Goal: Communication & Community: Answer question/provide support

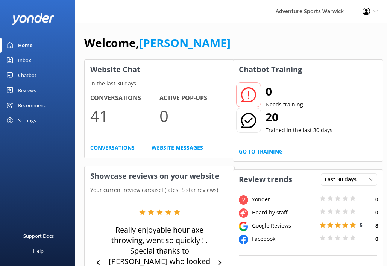
click at [24, 45] on div "Home" at bounding box center [25, 45] width 15 height 15
click at [24, 59] on div "Inbox" at bounding box center [24, 60] width 13 height 15
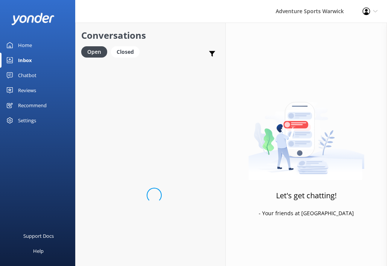
click at [24, 45] on div "Home" at bounding box center [25, 45] width 14 height 15
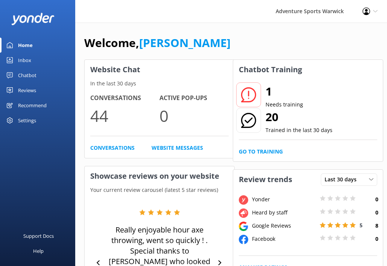
click at [10, 31] on div at bounding box center [37, 19] width 75 height 38
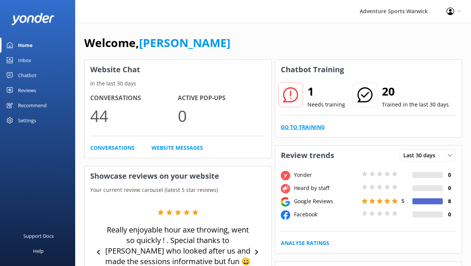
click at [303, 125] on link "Go to Training" at bounding box center [303, 127] width 44 height 8
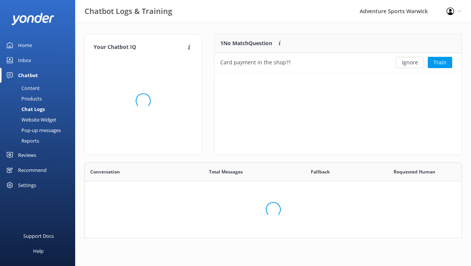
scroll to position [264, 377]
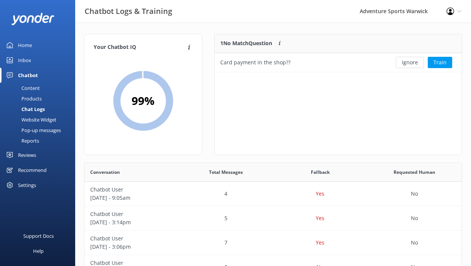
click at [23, 60] on div "Inbox" at bounding box center [24, 60] width 13 height 15
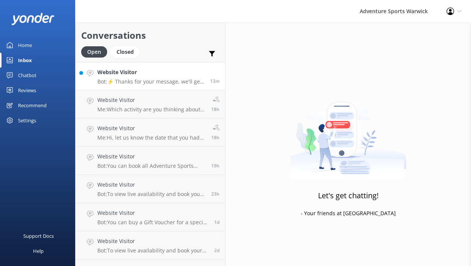
click at [159, 85] on p "Bot: ⚡ Thanks for your message, we'll get back to you as soon as we can. You're…" at bounding box center [150, 81] width 107 height 7
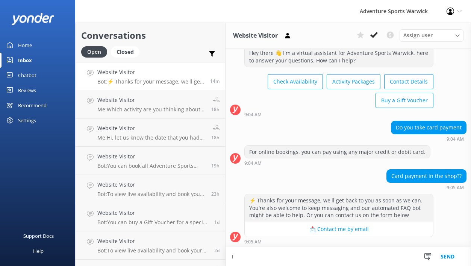
scroll to position [23, 0]
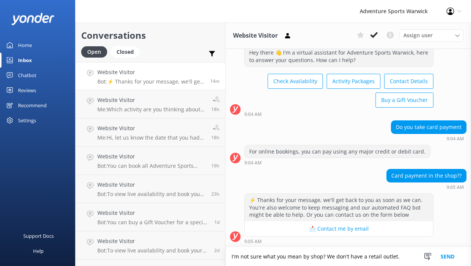
type textarea "I'm not sure what you mean by shop? We don't have a retail outlet."
click at [386, 256] on button "Send" at bounding box center [447, 256] width 28 height 19
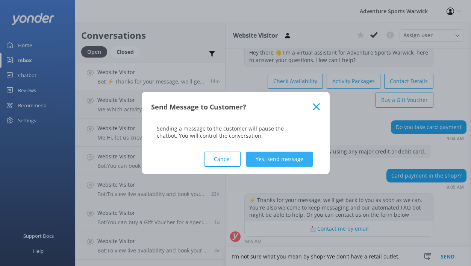
click at [276, 161] on button "Yes, send message" at bounding box center [279, 158] width 67 height 15
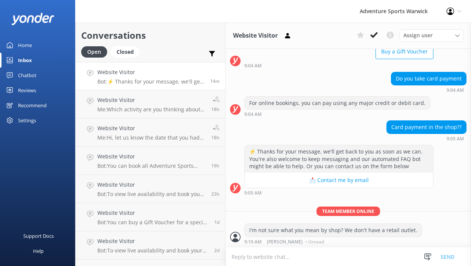
scroll to position [0, 0]
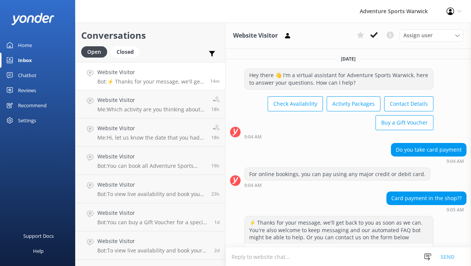
click at [26, 45] on div "Home" at bounding box center [25, 45] width 14 height 15
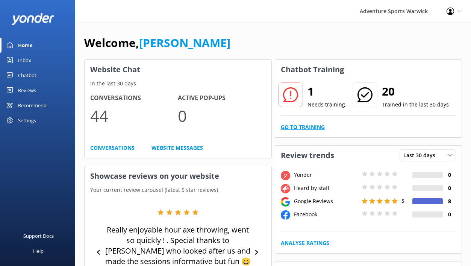
click at [307, 127] on link "Go to Training" at bounding box center [303, 127] width 44 height 8
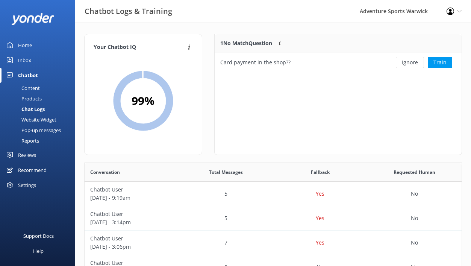
scroll to position [38, 247]
click at [386, 62] on button "Ignore" at bounding box center [410, 62] width 28 height 11
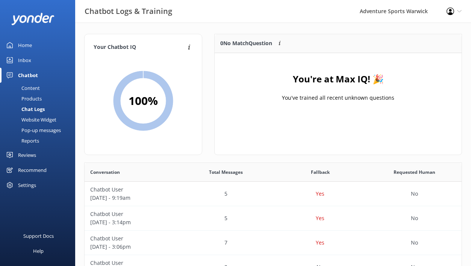
click at [24, 153] on div "Reviews" at bounding box center [27, 154] width 18 height 15
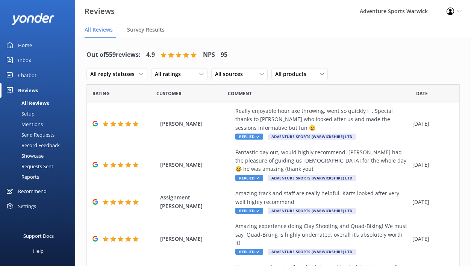
click at [24, 45] on div "Home" at bounding box center [25, 45] width 14 height 15
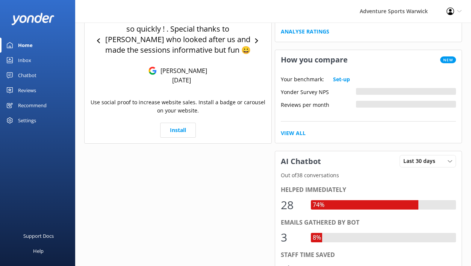
scroll to position [217, 0]
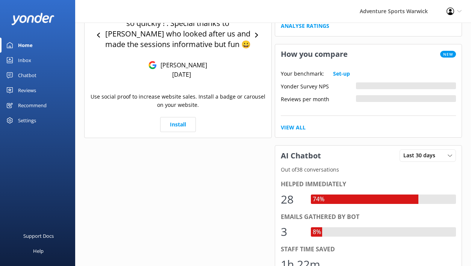
click at [23, 59] on div "Inbox" at bounding box center [24, 60] width 13 height 15
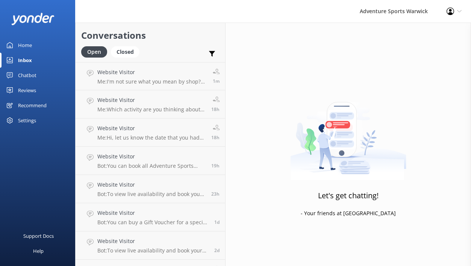
click at [21, 106] on div "Recommend" at bounding box center [32, 105] width 29 height 15
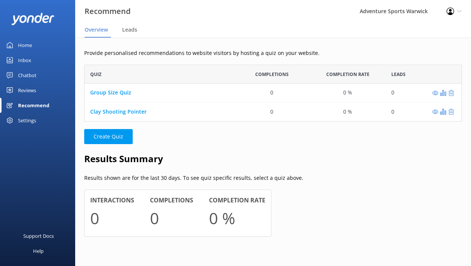
scroll to position [57, 378]
click at [26, 46] on div "Home" at bounding box center [25, 45] width 14 height 15
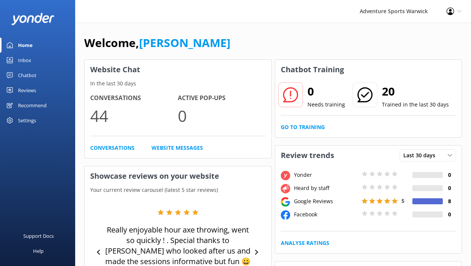
click at [18, 42] on div "Home" at bounding box center [25, 45] width 15 height 15
click at [27, 63] on div "Inbox" at bounding box center [24, 60] width 13 height 15
